Goal: Find specific page/section: Find specific page/section

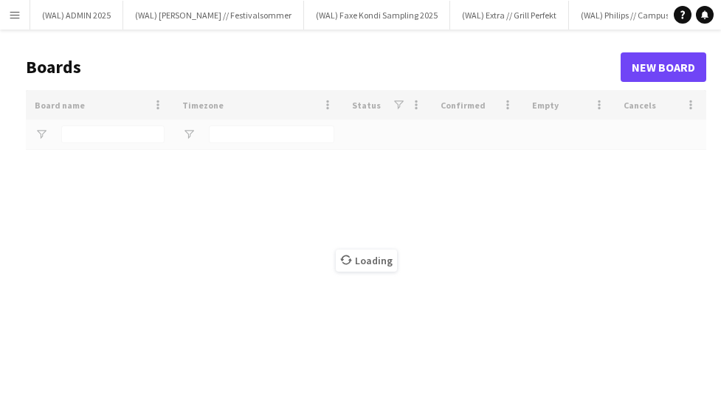
type input "*****"
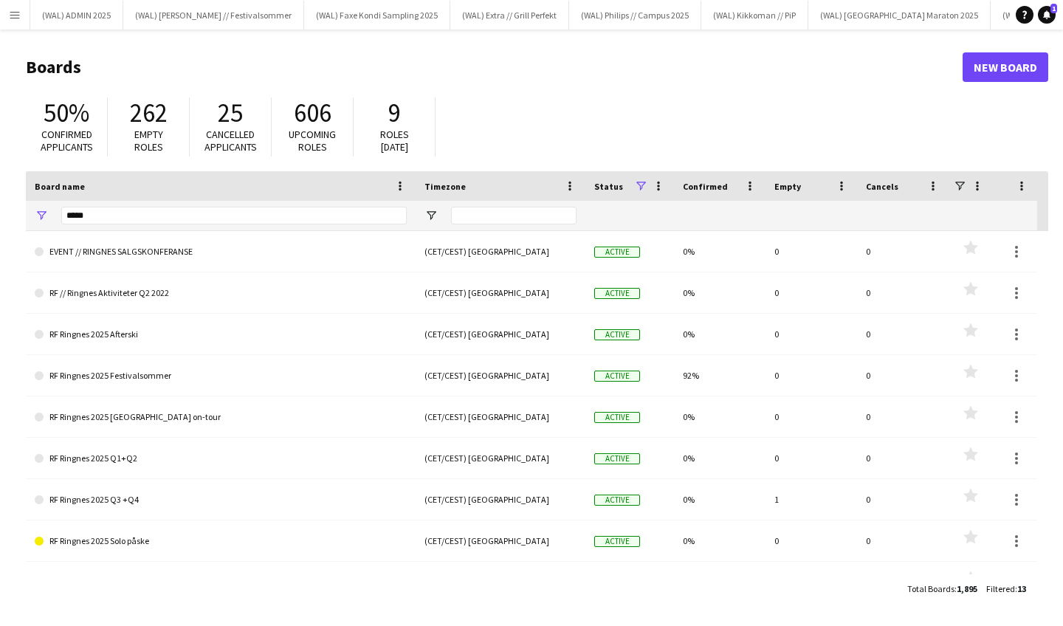
click at [21, 9] on button "Menu" at bounding box center [15, 15] width 30 height 30
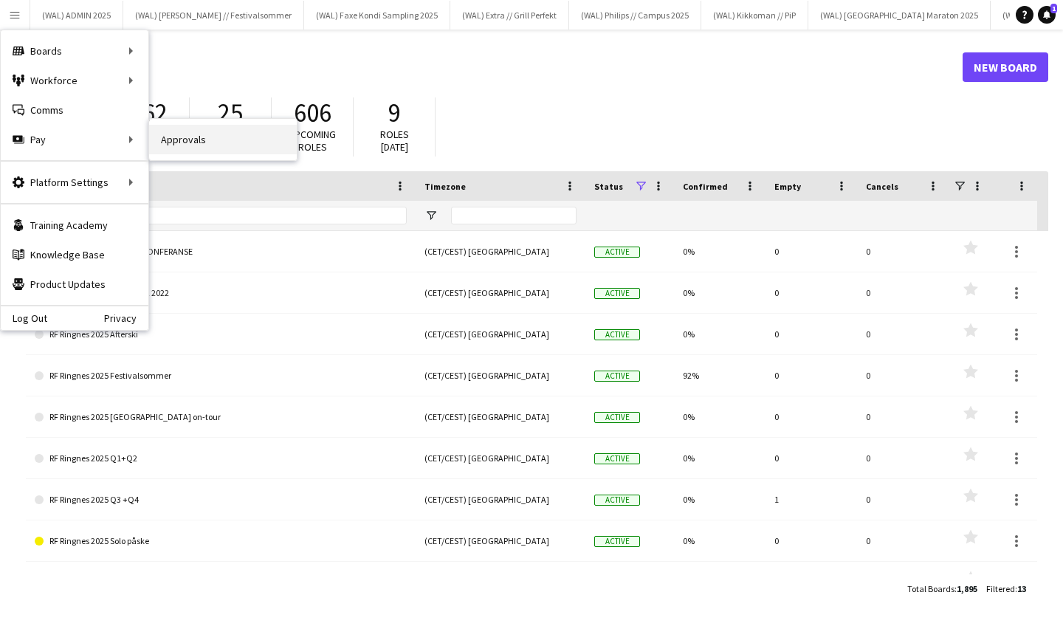
click at [194, 141] on link "Approvals" at bounding box center [223, 140] width 148 height 30
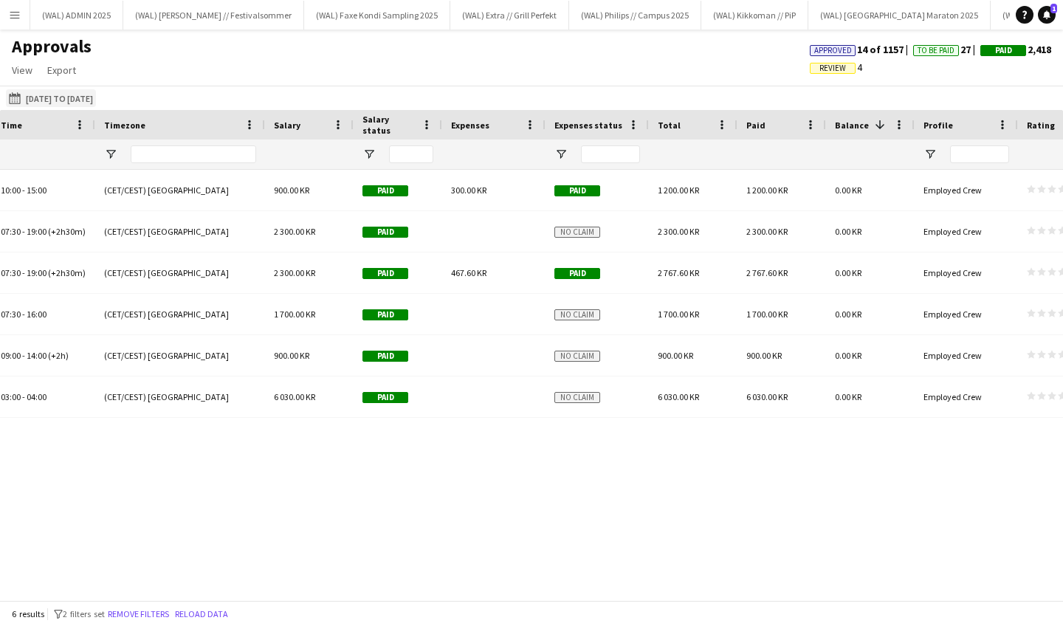
click at [96, 94] on button "[DATE] to [DATE] [DATE] to [DATE]" at bounding box center [51, 98] width 90 height 18
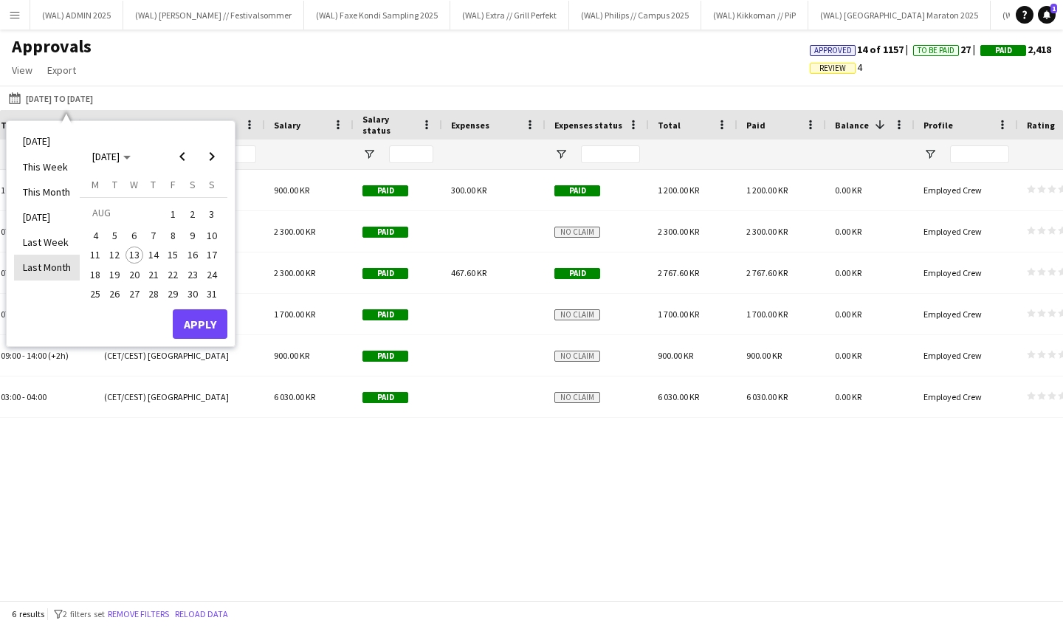
click at [52, 263] on li "Last Month" at bounding box center [47, 267] width 66 height 25
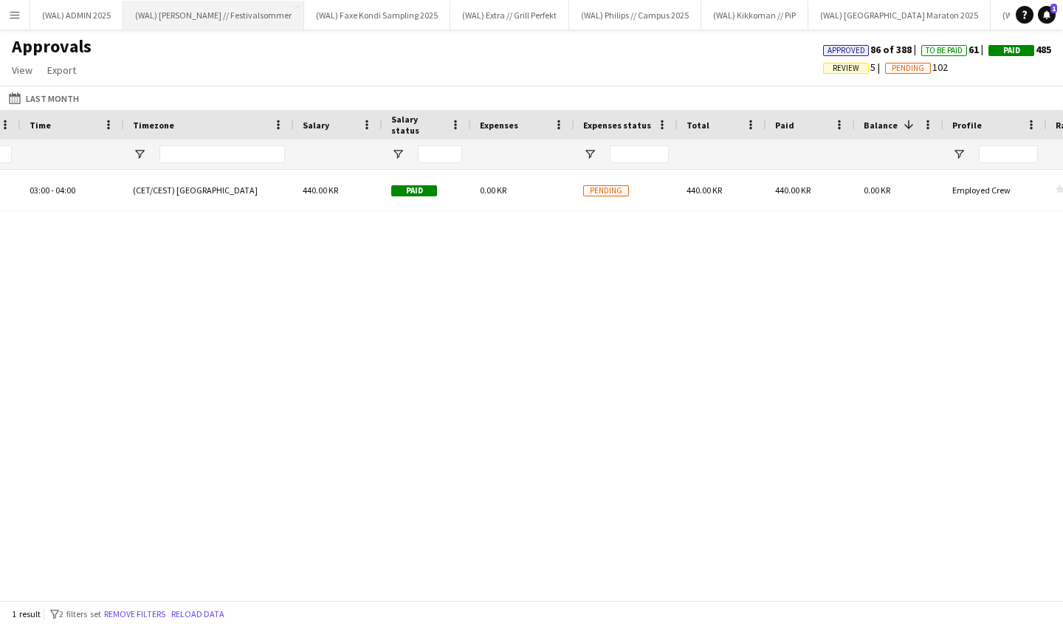
click at [194, 24] on button "(WAL) [PERSON_NAME] // Festivalsommer Close" at bounding box center [213, 15] width 181 height 29
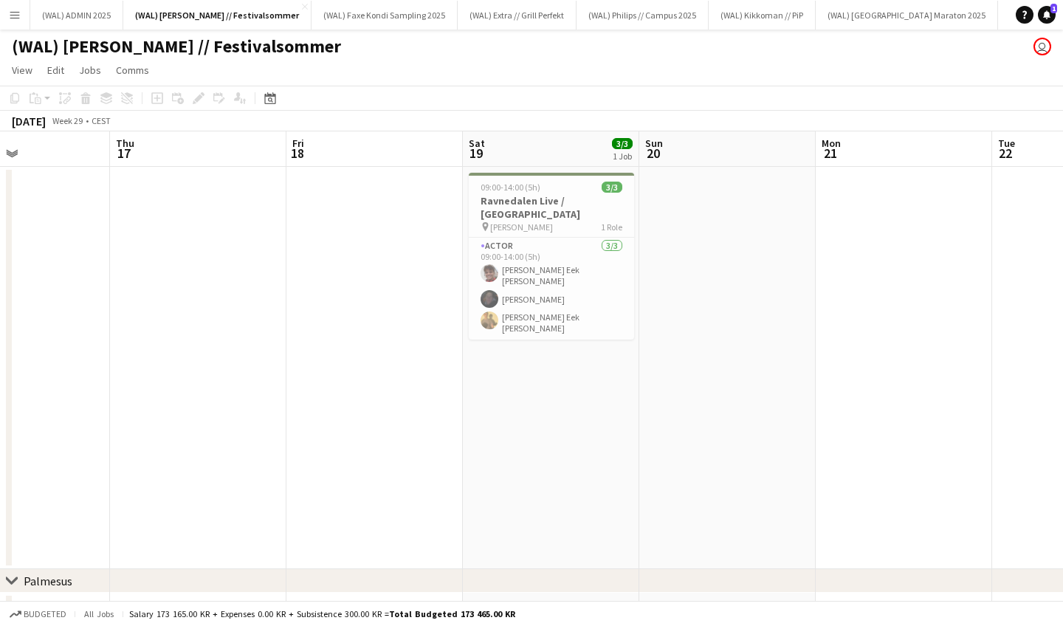
scroll to position [0, 416]
click at [514, 272] on app-card-role "Actor [DATE] 09:00-14:00 (5h) [PERSON_NAME] Eek [PERSON_NAME] [PERSON_NAME] Eek…" at bounding box center [554, 289] width 165 height 102
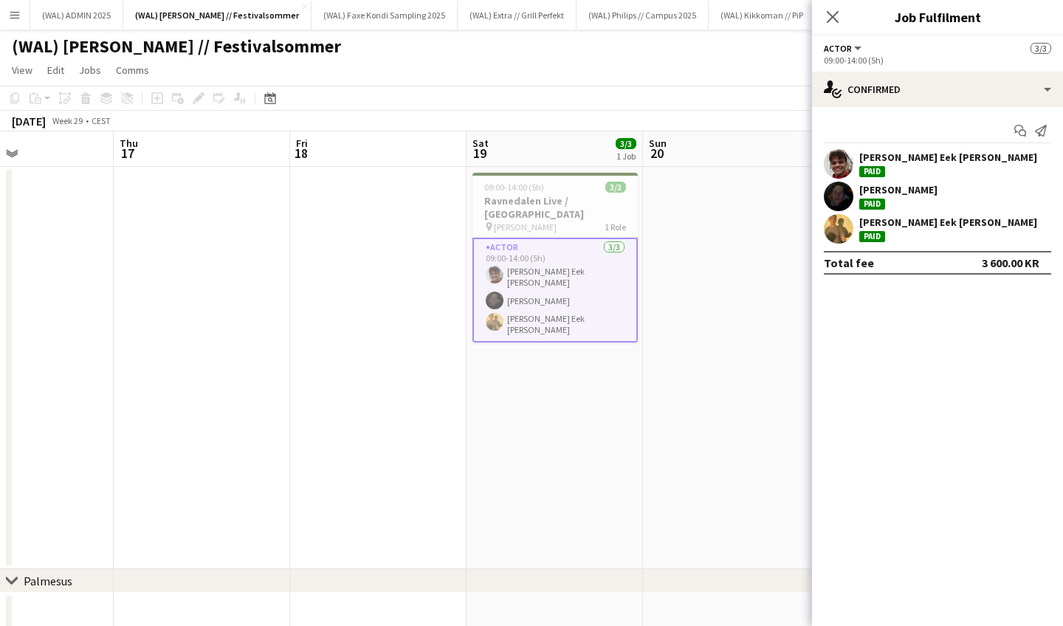
click at [720, 209] on app-user-avatar at bounding box center [839, 197] width 30 height 30
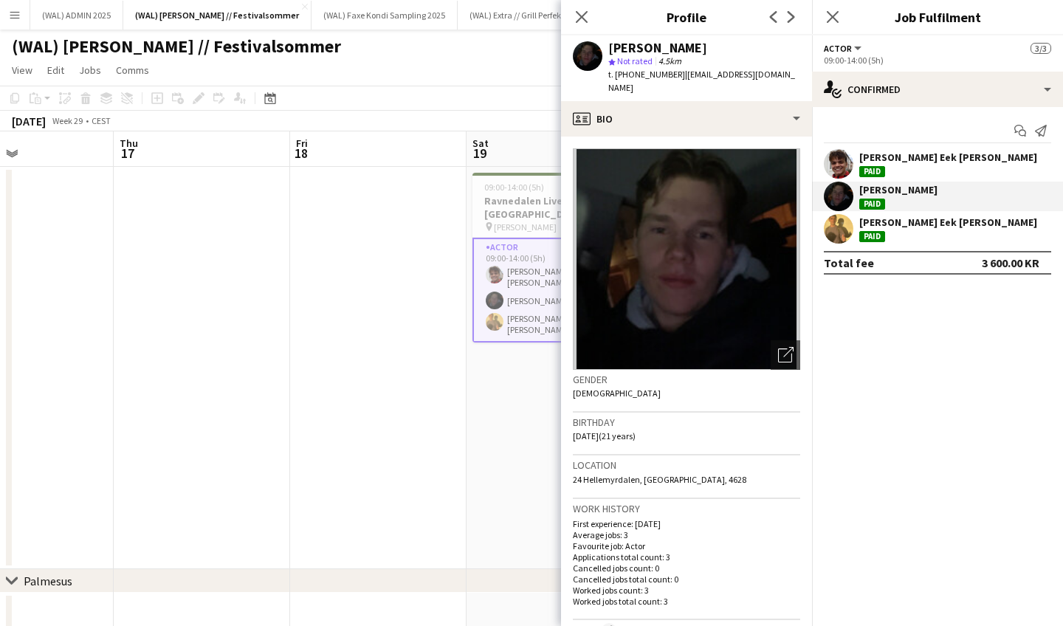
click at [720, 206] on app-user-avatar at bounding box center [839, 197] width 30 height 30
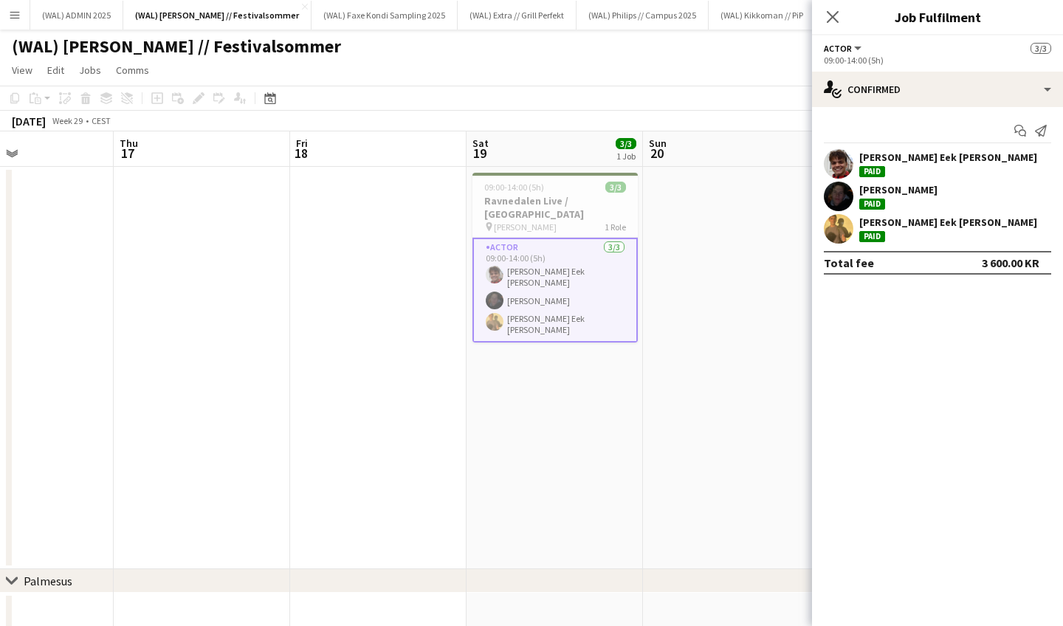
click at [720, 220] on app-user-avatar at bounding box center [839, 229] width 30 height 30
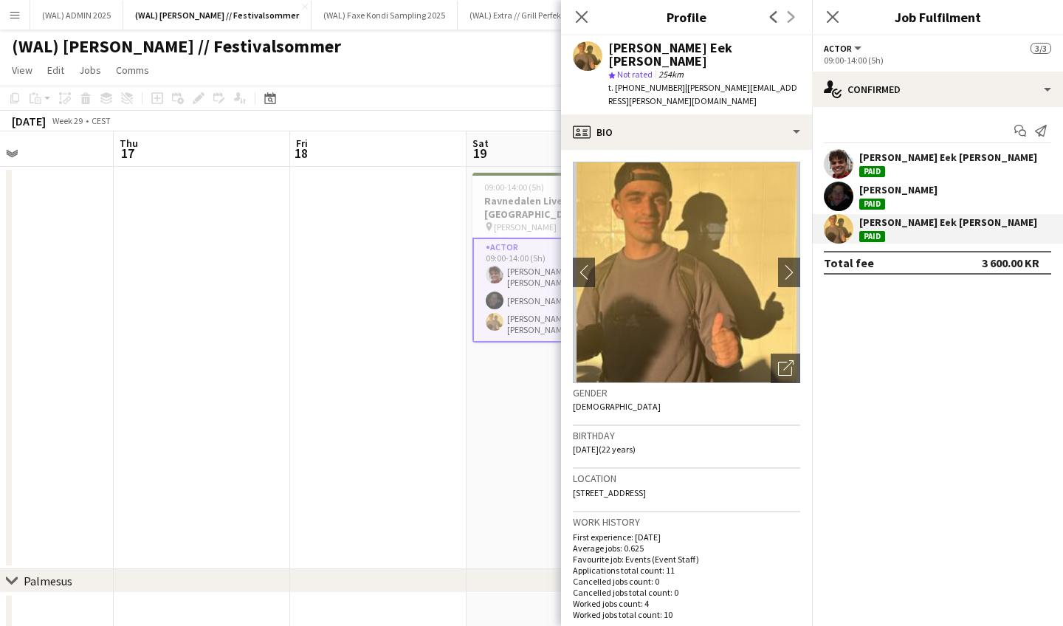
click at [720, 224] on app-user-avatar at bounding box center [839, 229] width 30 height 30
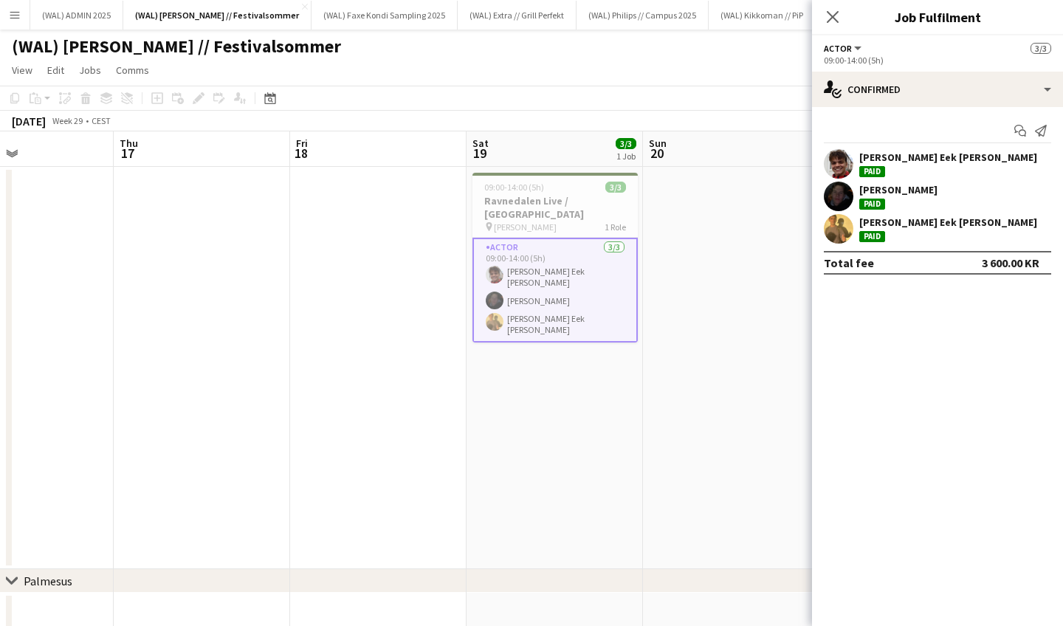
click at [720, 246] on app-date-cell at bounding box center [731, 368] width 176 height 402
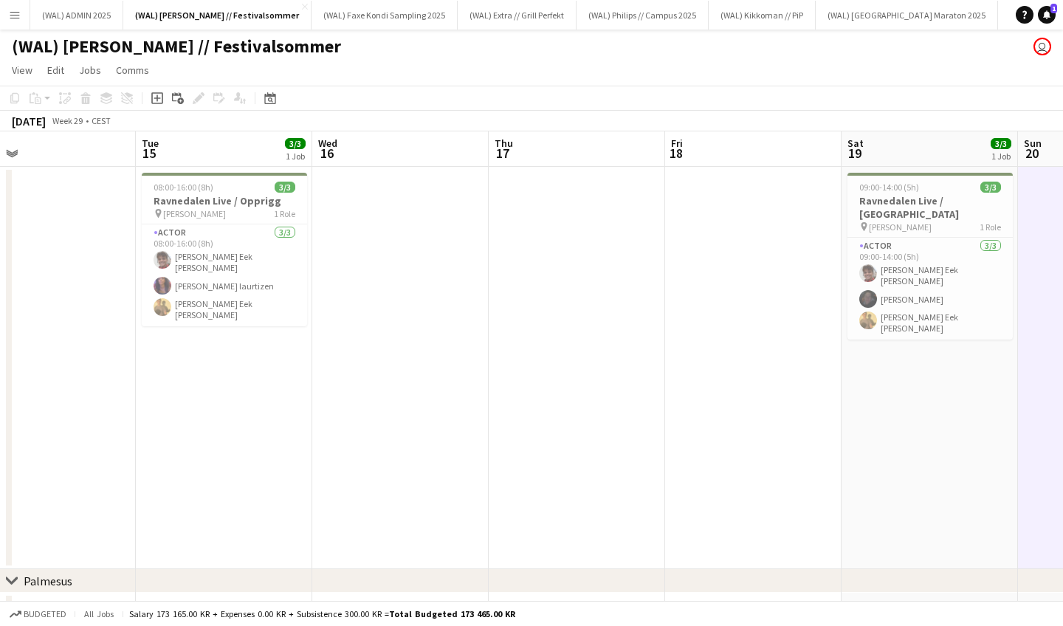
scroll to position [0, 391]
click at [199, 261] on app-card-role "Actor [DATE] 08:00-16:00 (8h) [PERSON_NAME] Eek [PERSON_NAME] Ribe laurtizen [P…" at bounding box center [226, 275] width 165 height 102
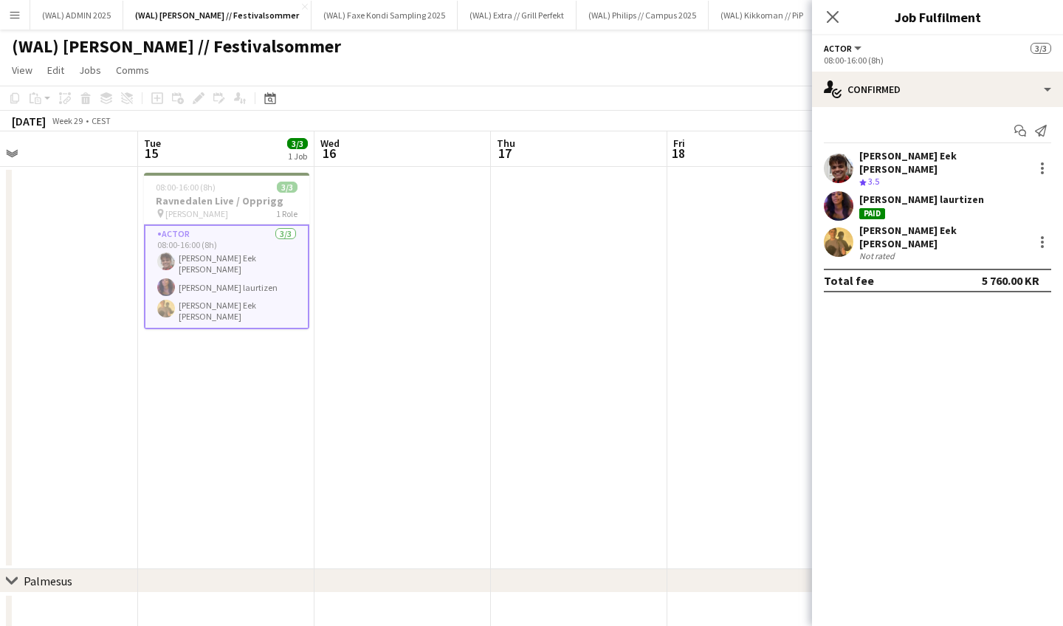
click at [720, 199] on div "[PERSON_NAME] laurtizen Paid" at bounding box center [921, 206] width 125 height 27
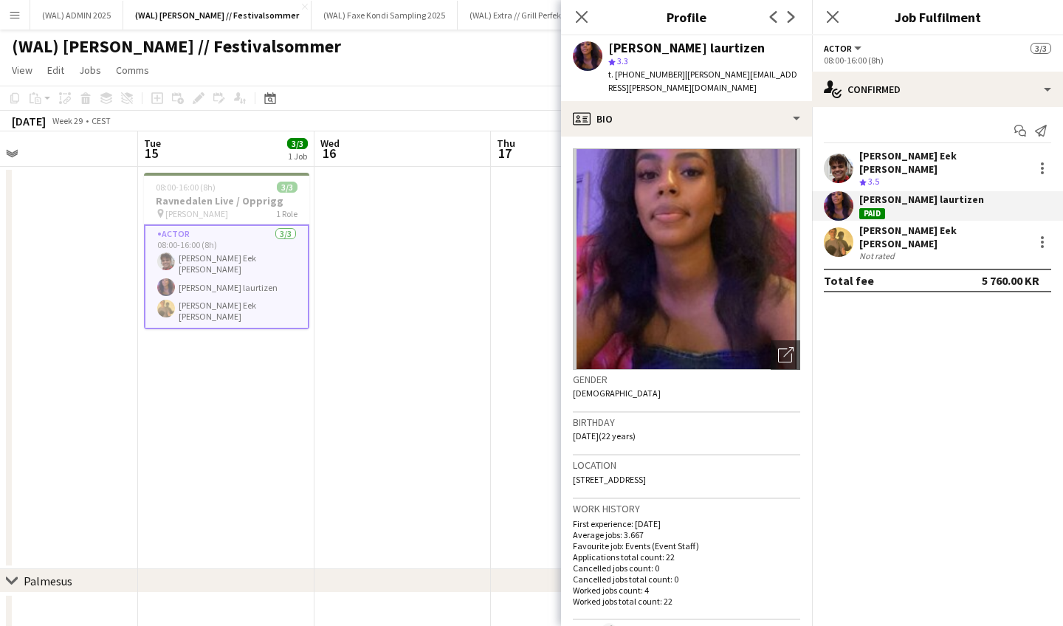
click at [720, 199] on div "[PERSON_NAME] laurtizen Paid" at bounding box center [921, 206] width 125 height 27
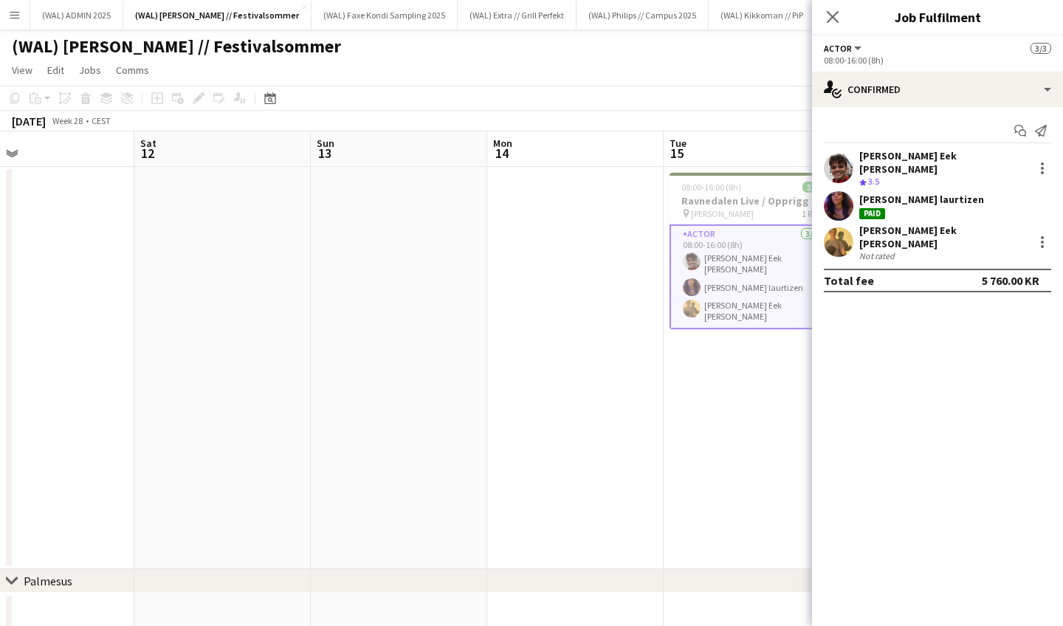
click at [534, 269] on app-date-cell at bounding box center [575, 368] width 176 height 402
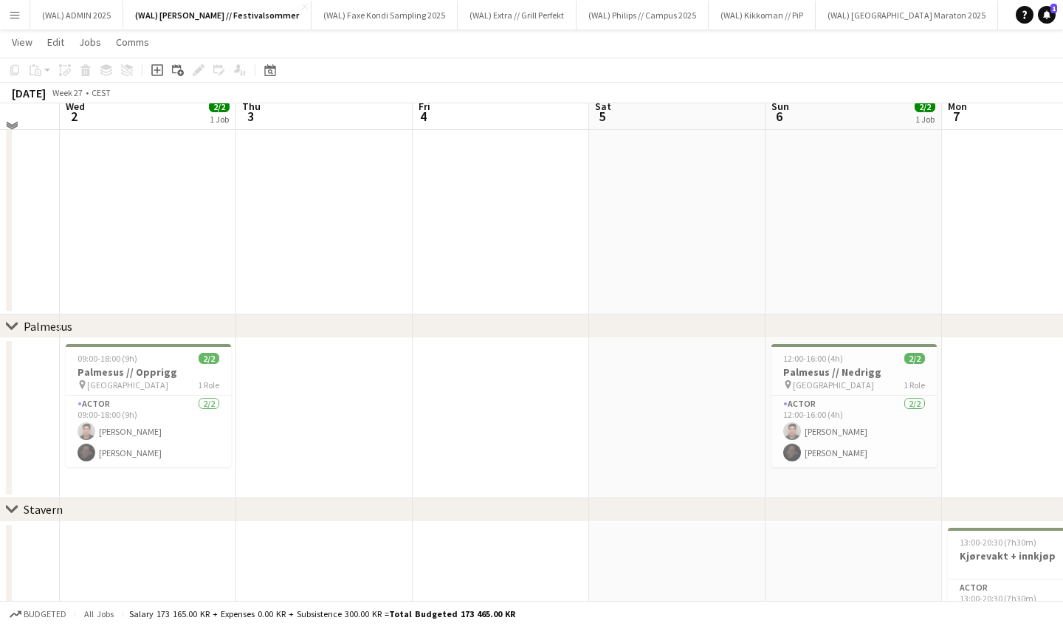
scroll to position [255, 0]
